Goal: Contribute content

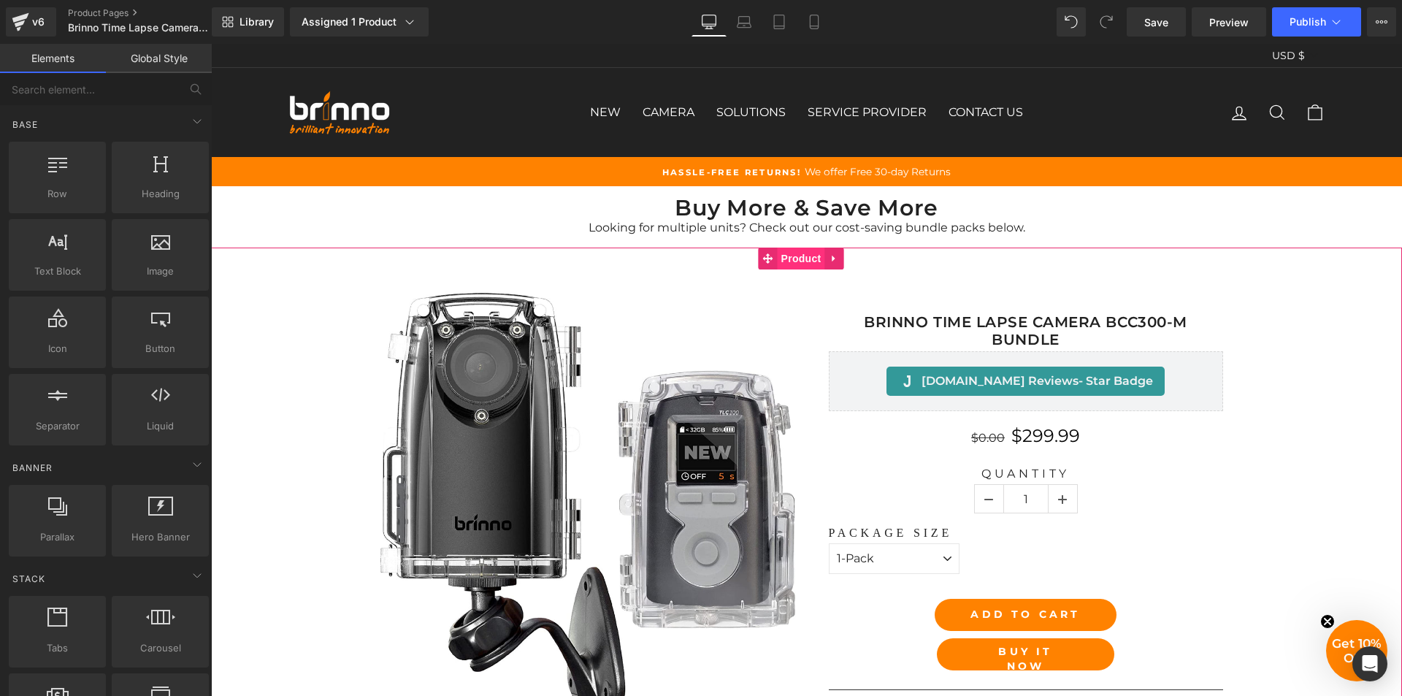
click at [798, 261] on span "Product" at bounding box center [801, 259] width 47 height 22
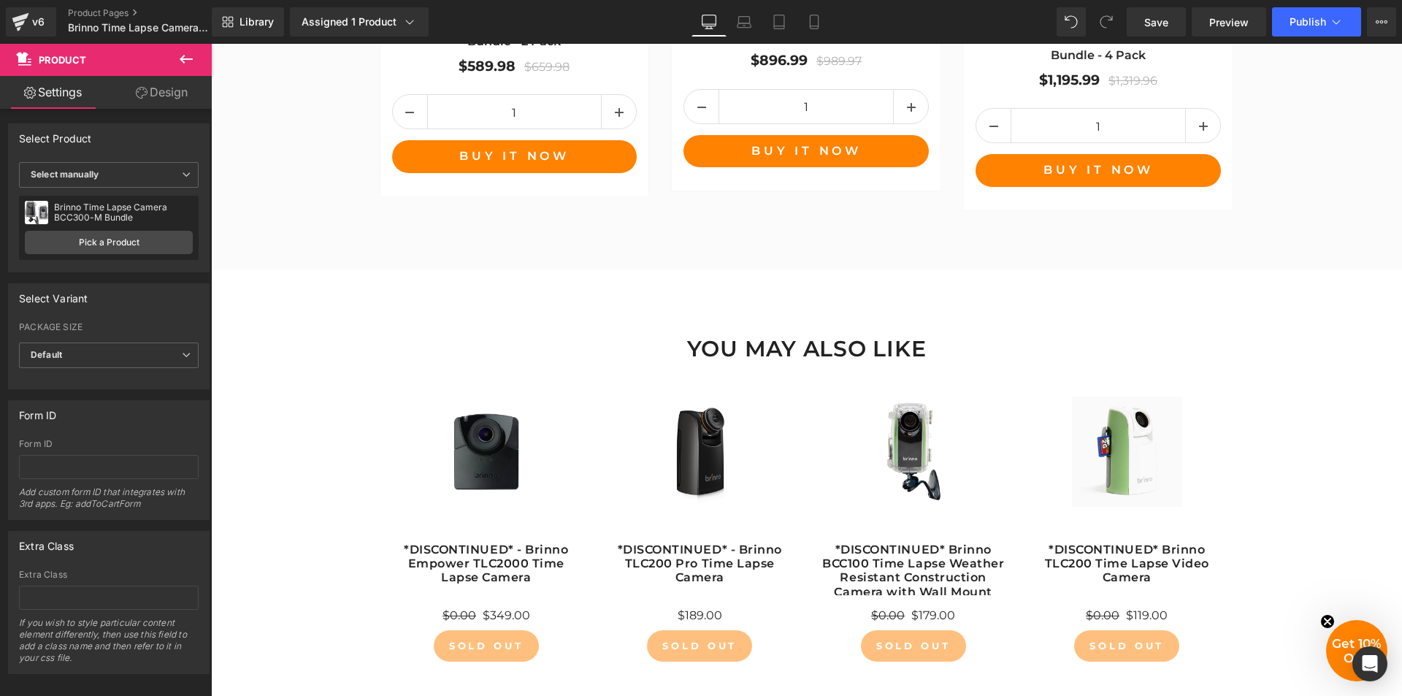
scroll to position [2410, 0]
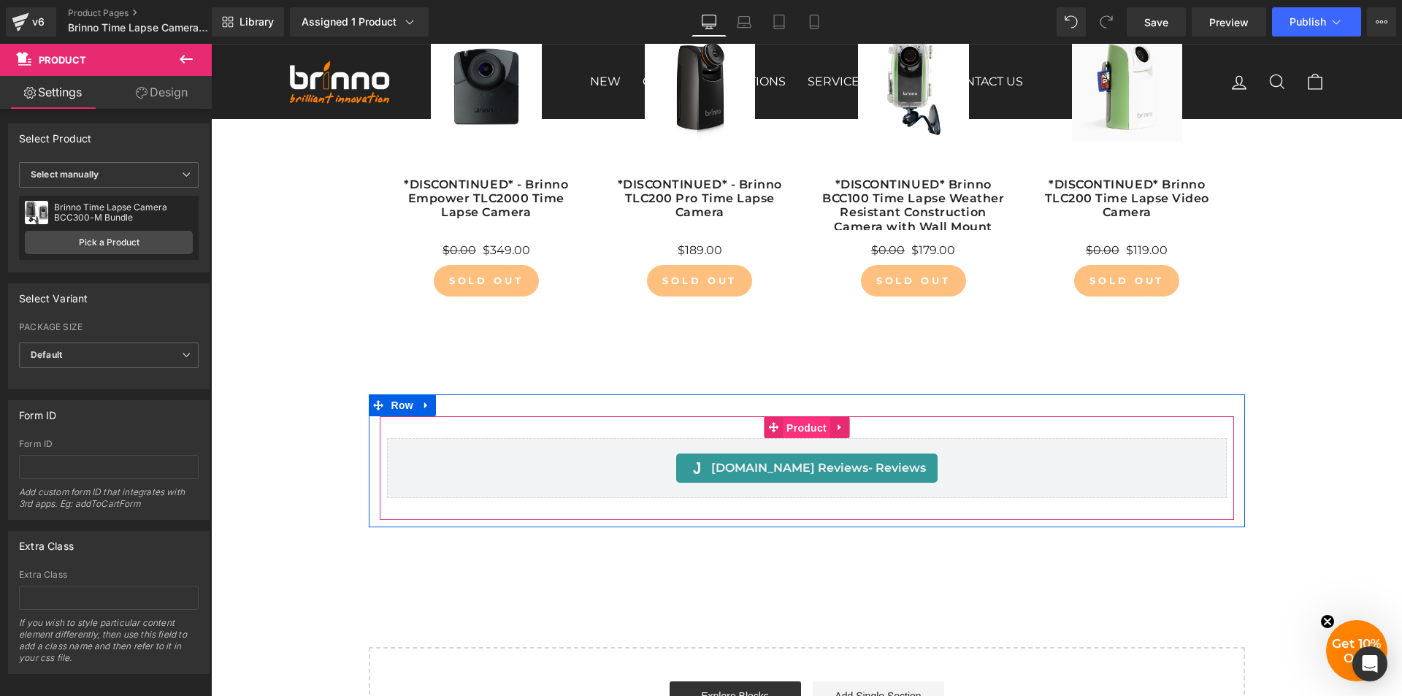
click at [805, 429] on span "Product" at bounding box center [806, 428] width 47 height 22
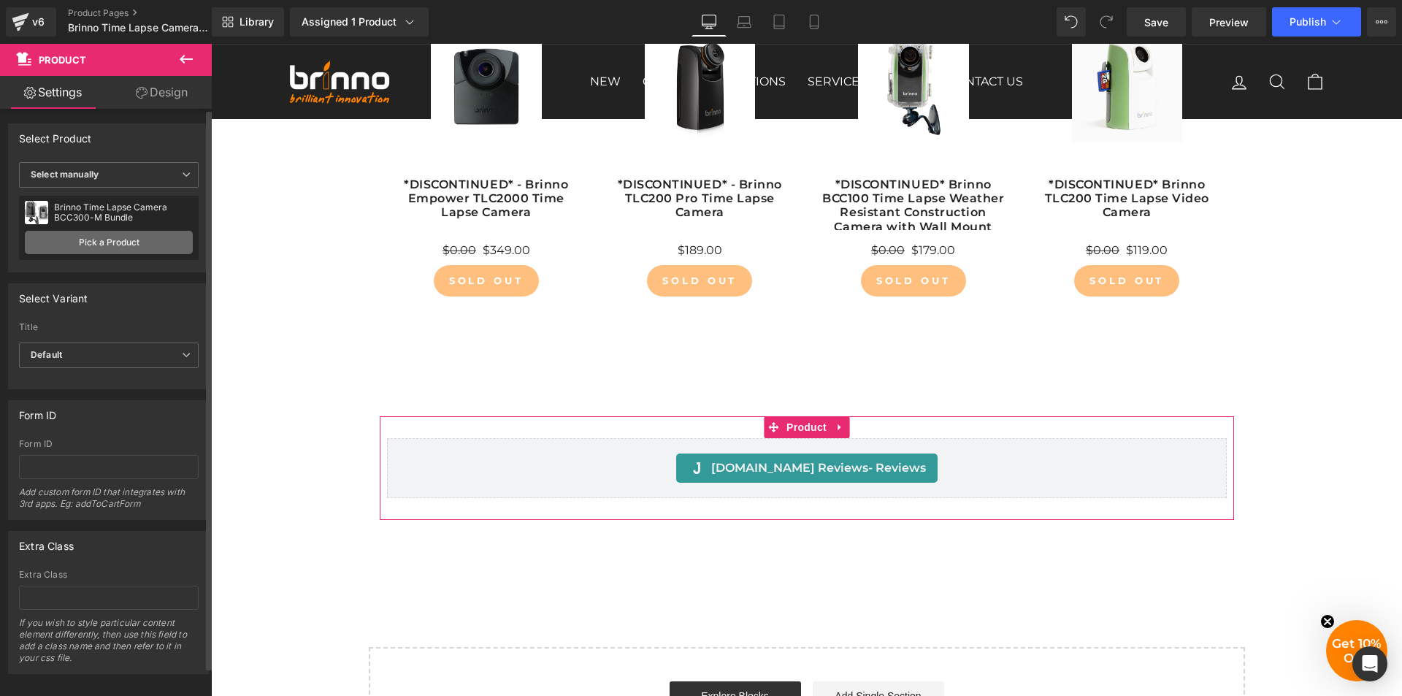
click at [112, 245] on link "Pick a Product" at bounding box center [109, 242] width 168 height 23
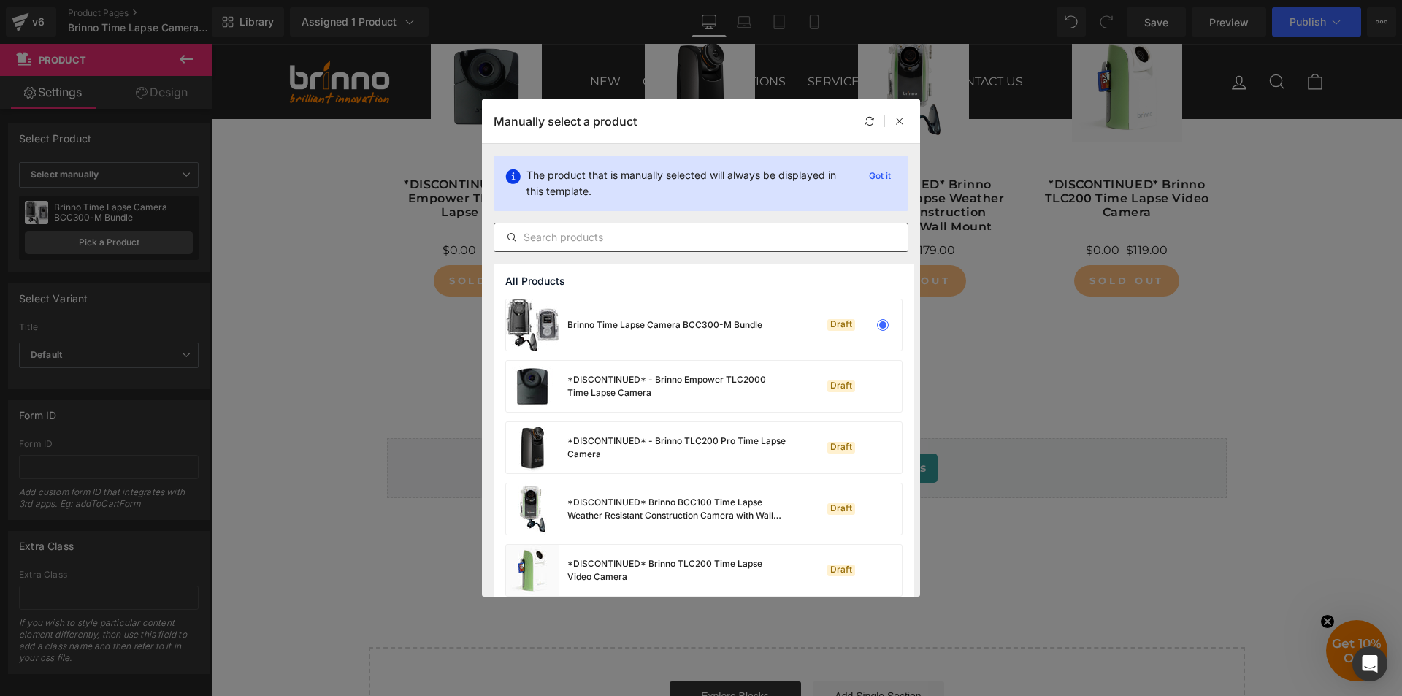
click at [644, 238] on input "text" at bounding box center [700, 238] width 413 height 18
paste input "Brinno Time Lapse Camera BCC300-M Bundle"
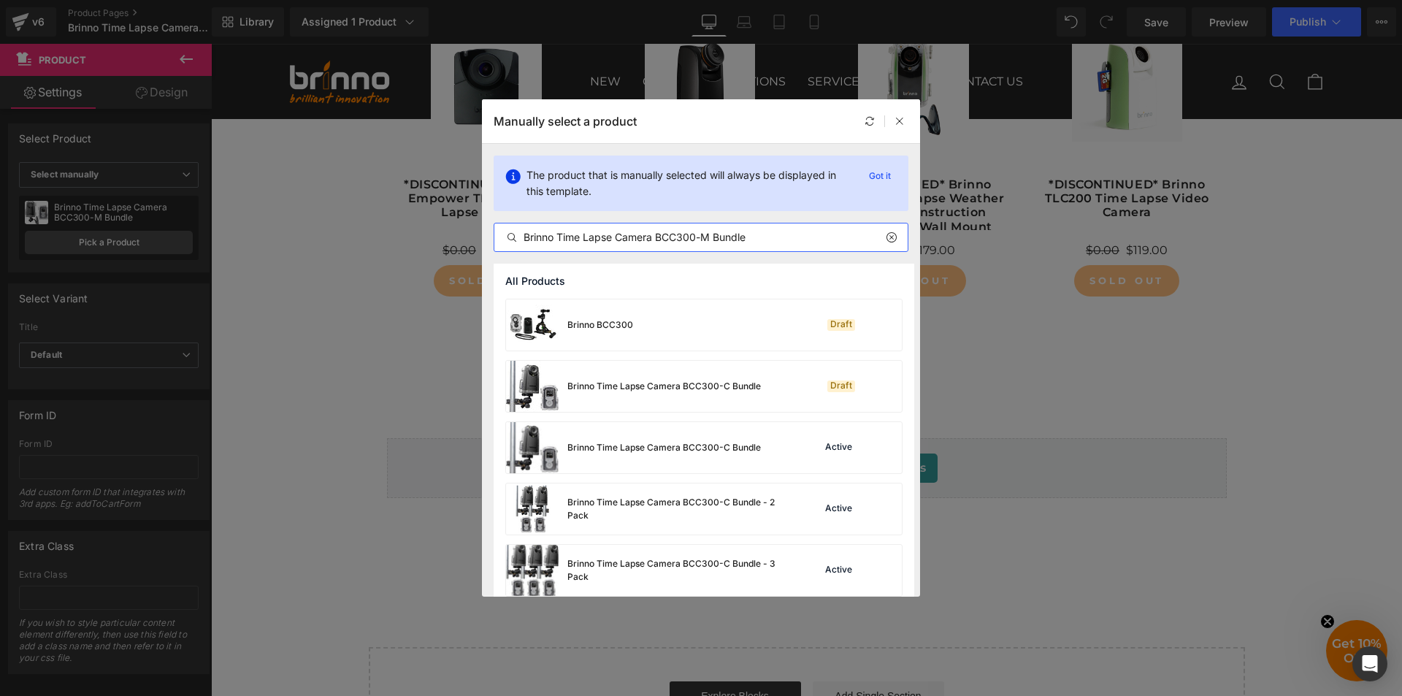
type input "Brinno Time Lapse Camera BCC300-M Bundle"
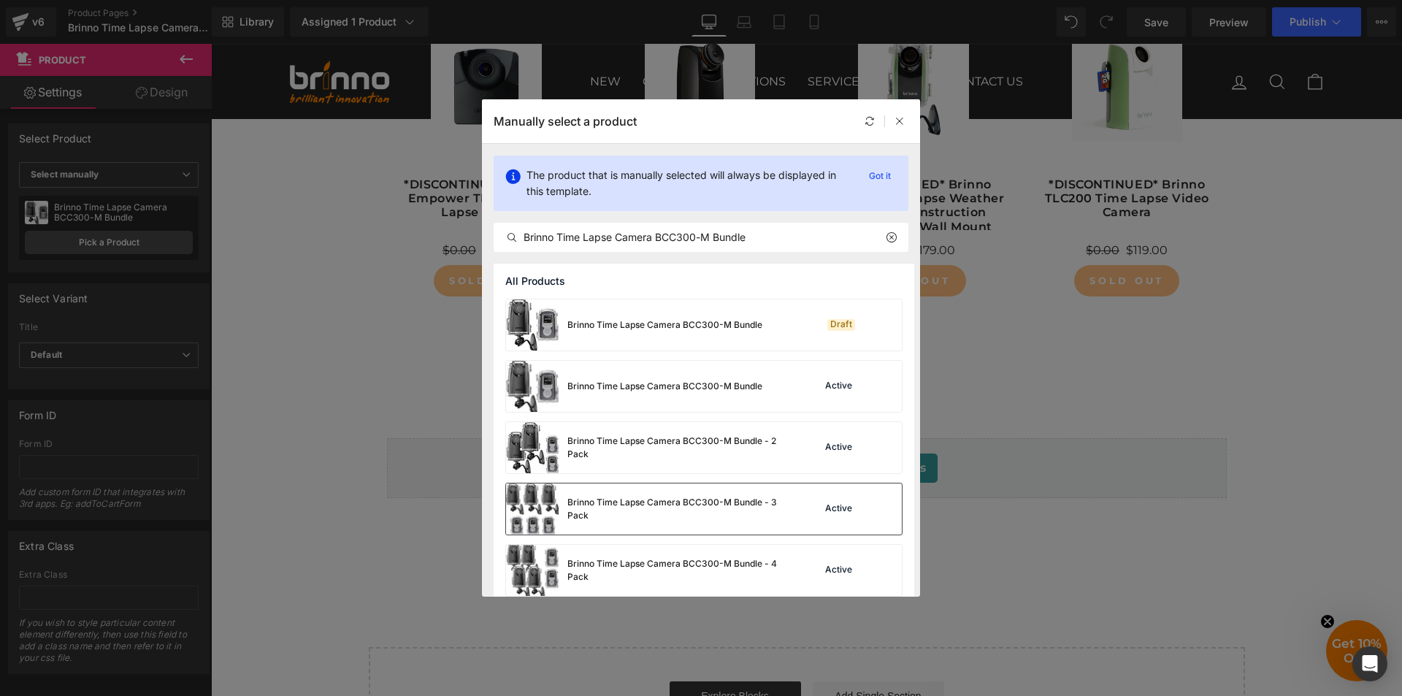
scroll to position [380, 0]
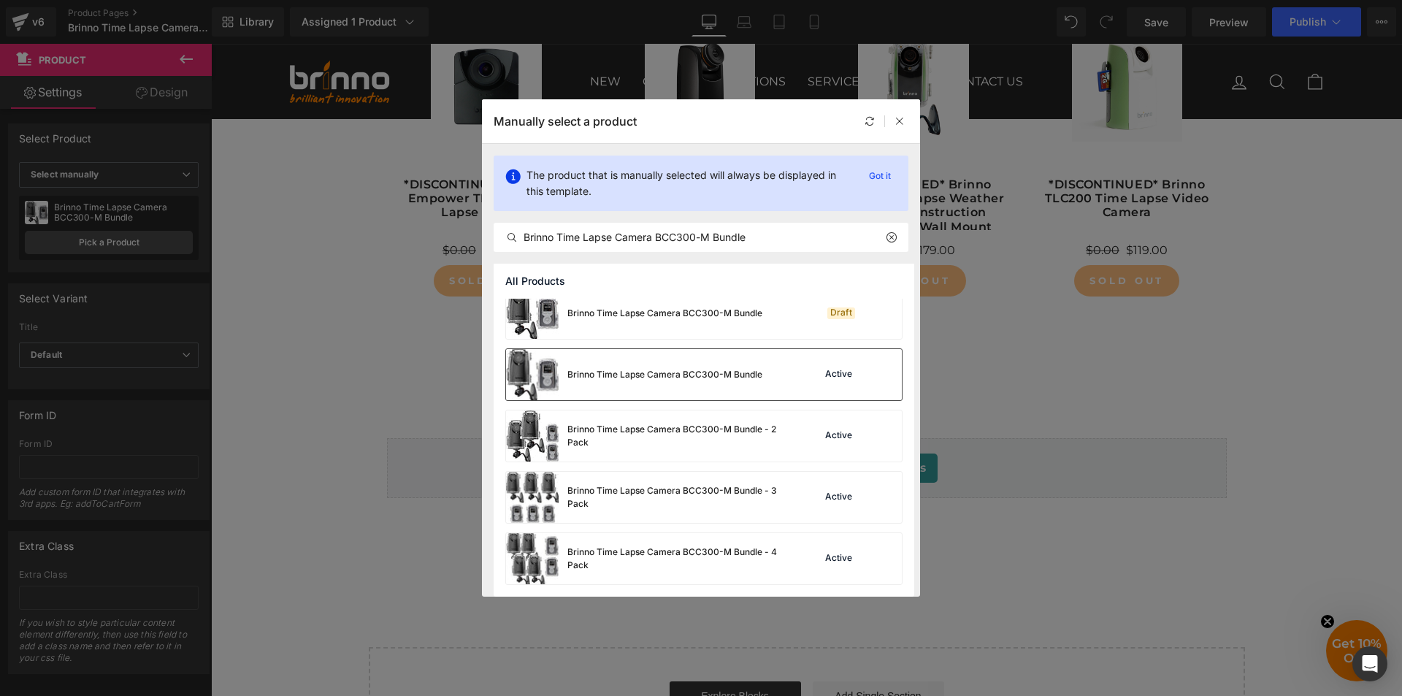
click at [782, 381] on div "Brinno Time Lapse Camera BCC300-M Bundle Active" at bounding box center [704, 374] width 396 height 51
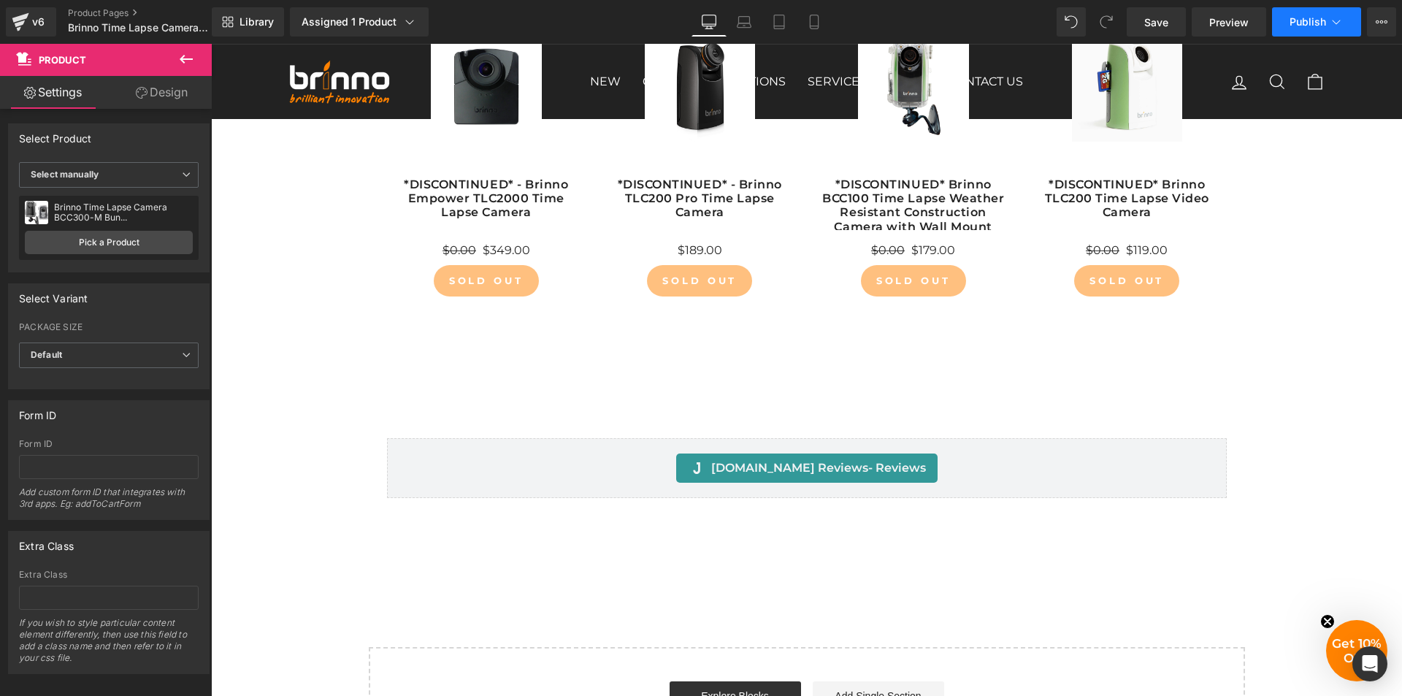
click at [1292, 25] on span "Publish" at bounding box center [1308, 22] width 37 height 12
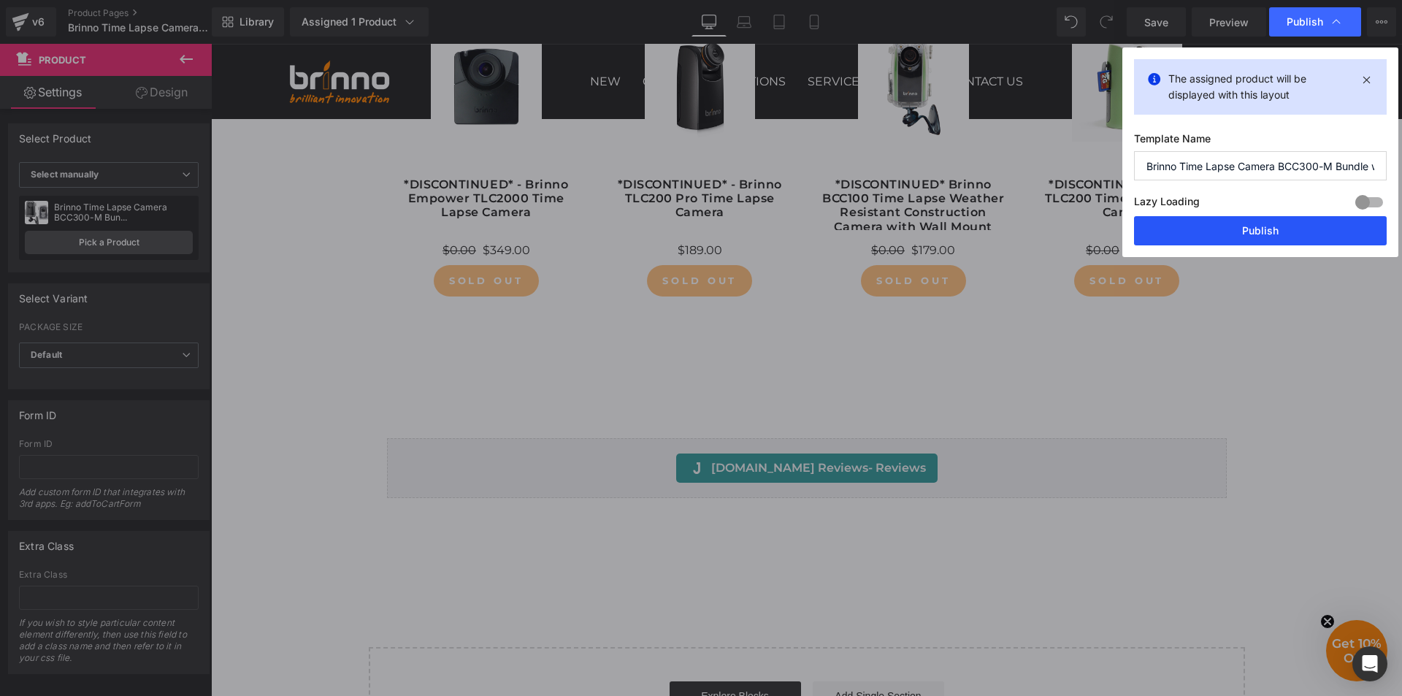
drag, startPoint x: 1263, startPoint y: 230, endPoint x: 737, endPoint y: 81, distance: 546.4
click at [1263, 230] on button "Publish" at bounding box center [1260, 230] width 253 height 29
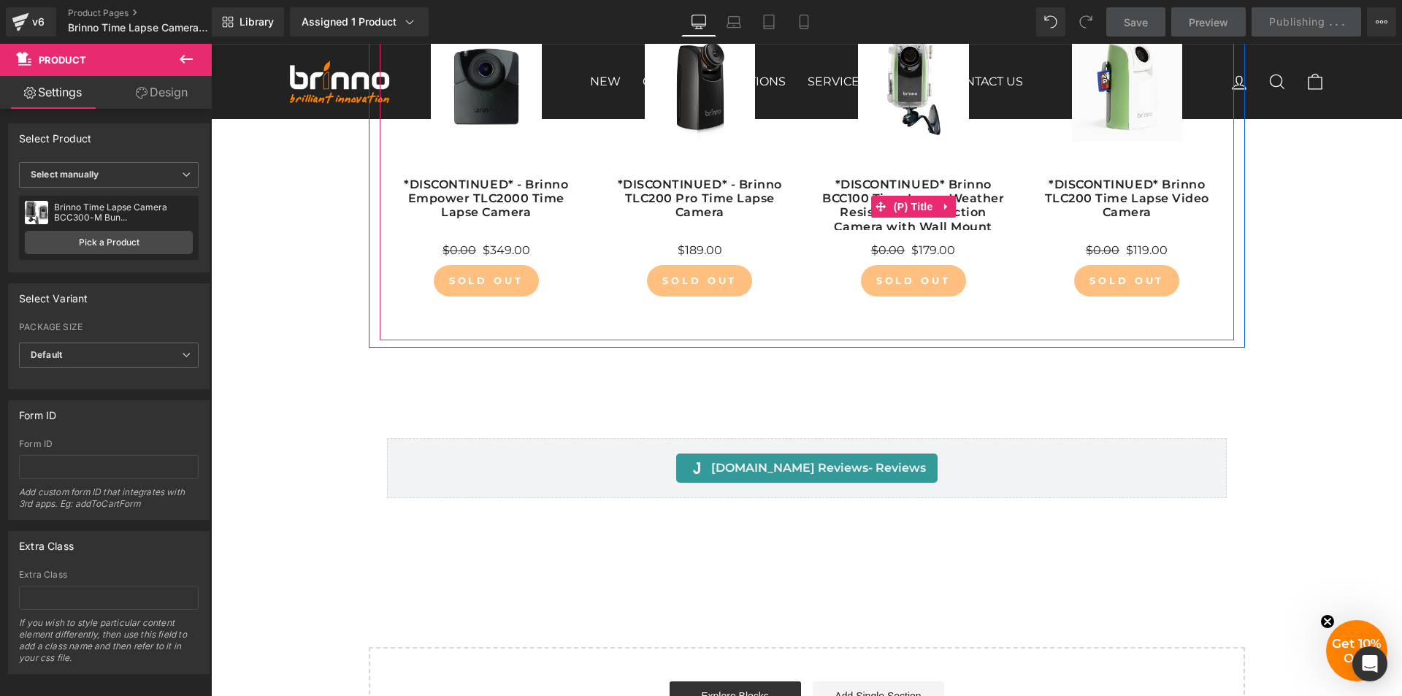
scroll to position [2702, 0]
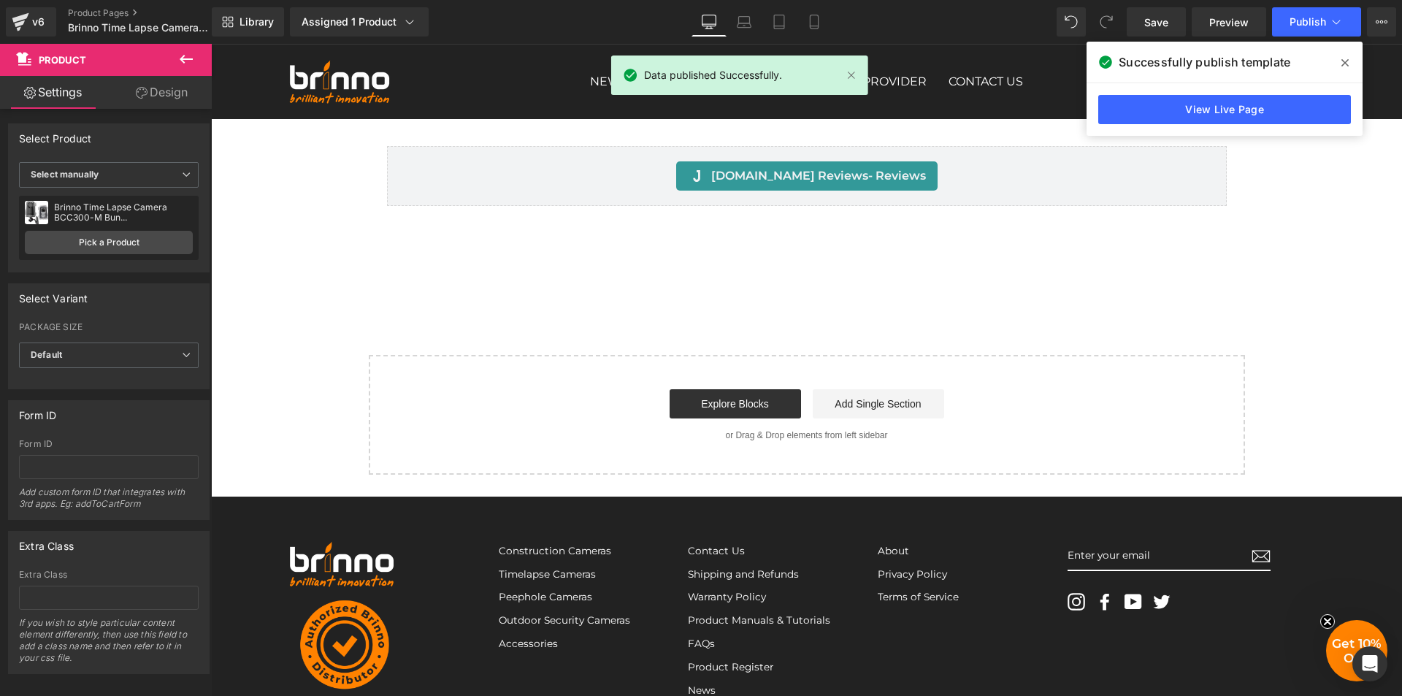
click at [1345, 63] on icon at bounding box center [1344, 62] width 7 height 7
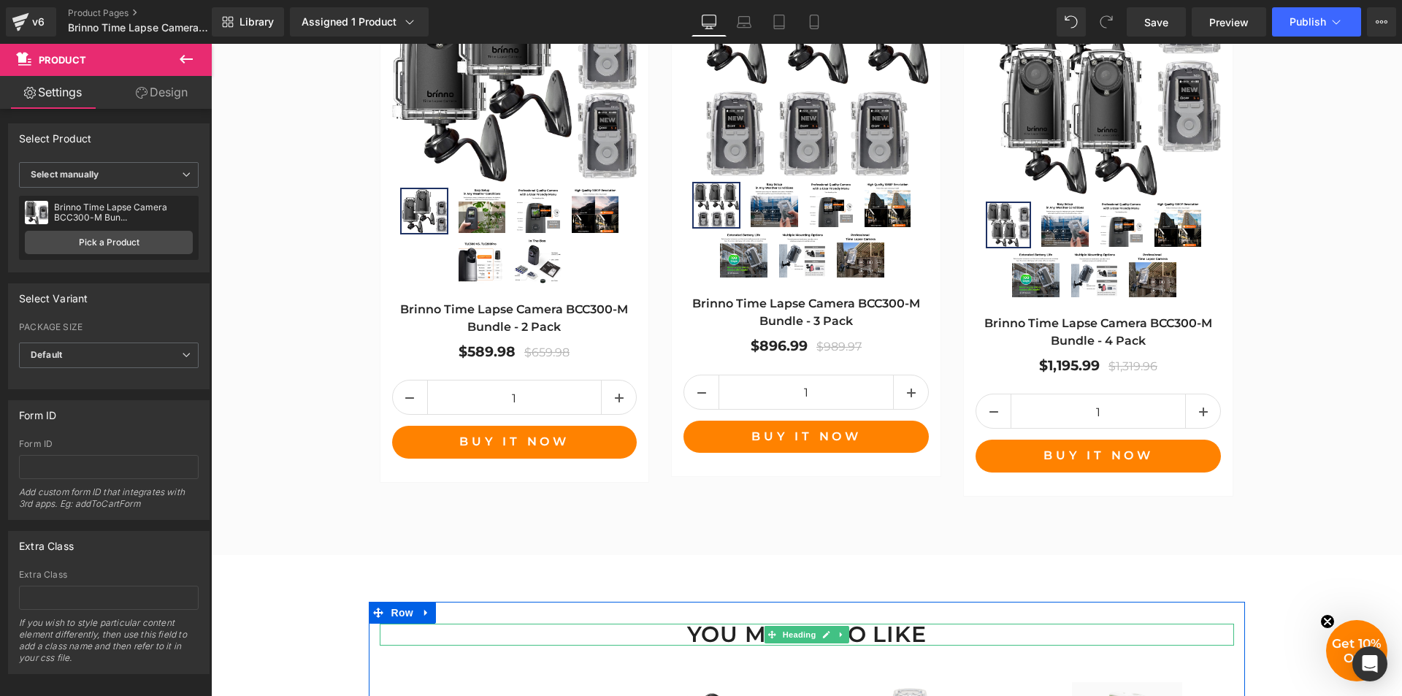
scroll to position [1752, 0]
